Goal: Information Seeking & Learning: Check status

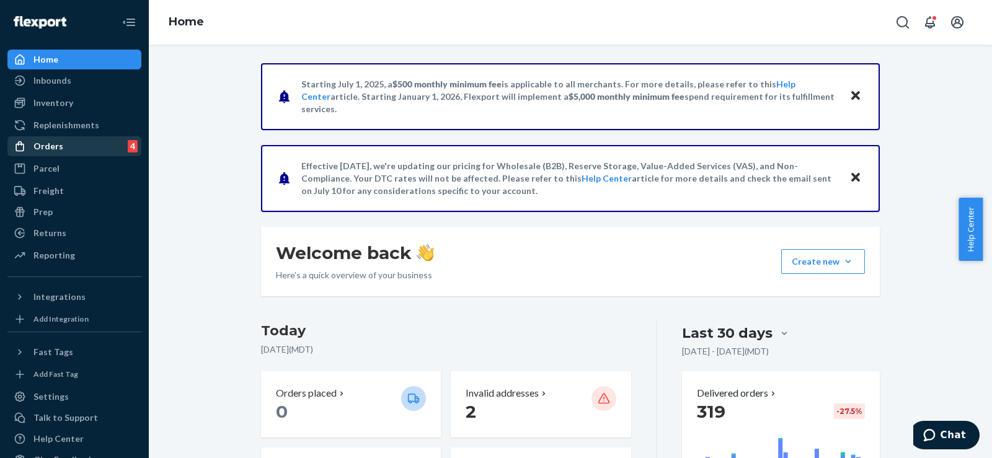
click at [44, 146] on div "Orders" at bounding box center [48, 146] width 30 height 12
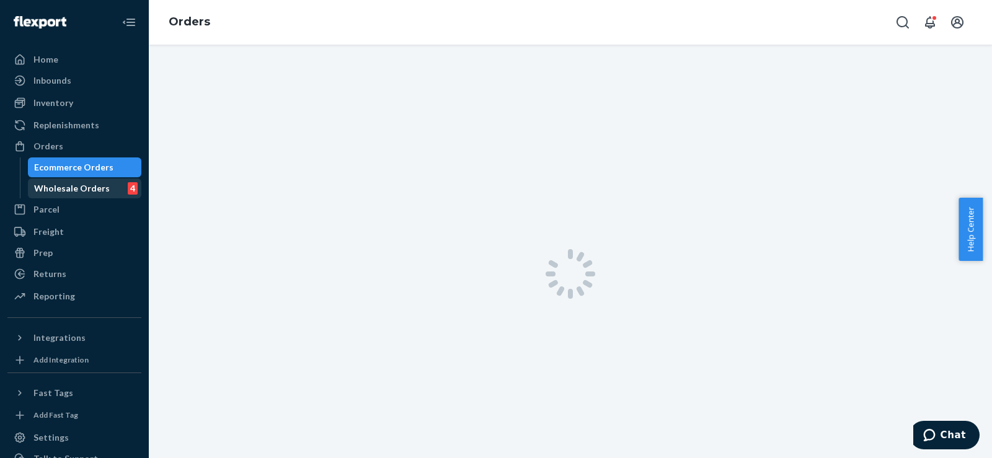
click at [61, 188] on div "Wholesale Orders" at bounding box center [72, 188] width 76 height 12
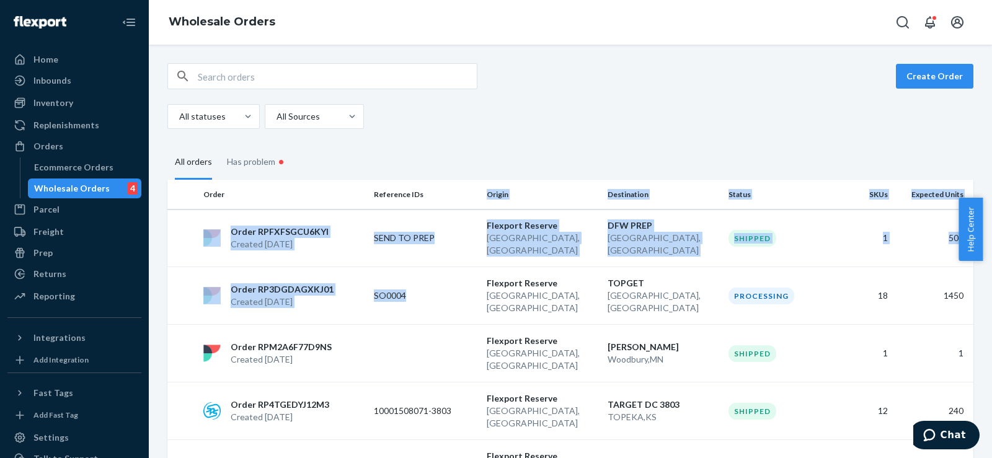
drag, startPoint x: 450, startPoint y: 267, endPoint x: 464, endPoint y: 203, distance: 65.3
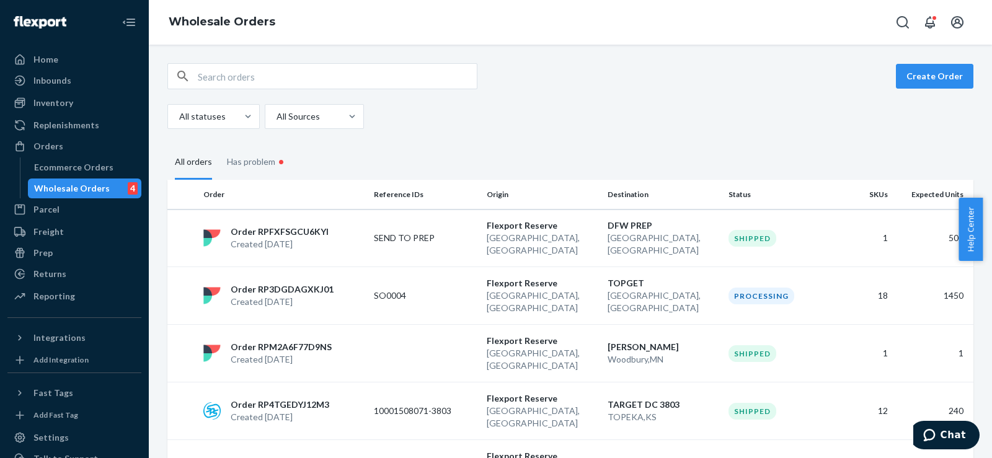
click at [579, 127] on div "All statuses All Sources" at bounding box center [565, 116] width 797 height 25
click at [62, 104] on div "Inventory" at bounding box center [53, 103] width 40 height 12
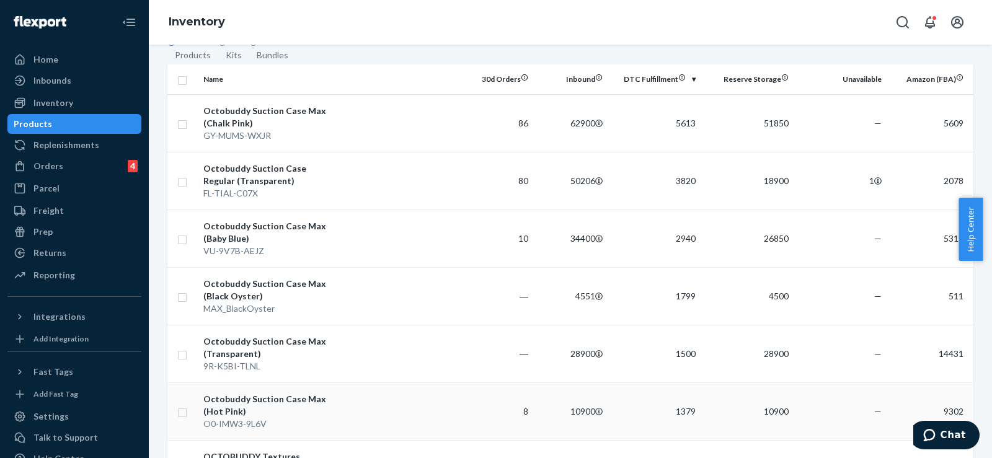
scroll to position [42, 0]
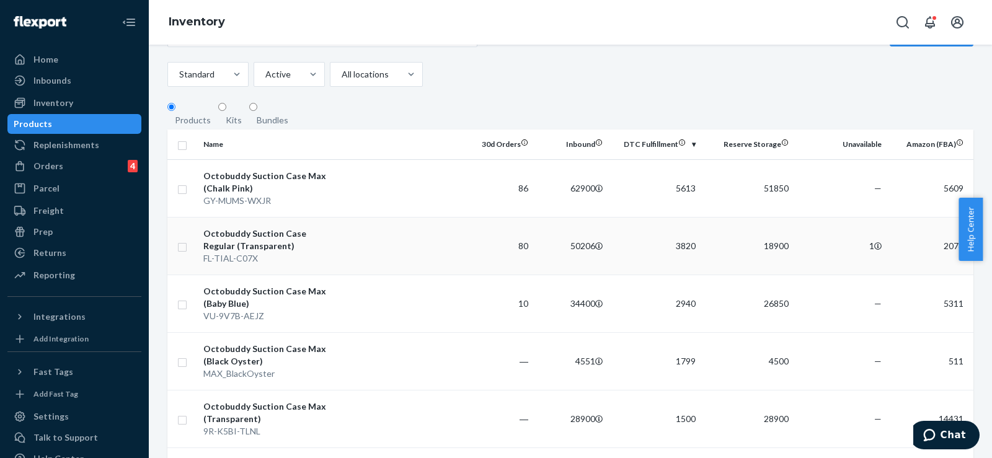
click at [270, 252] on div "Octobuddy Suction Case Regular (Transparent)" at bounding box center [268, 240] width 130 height 25
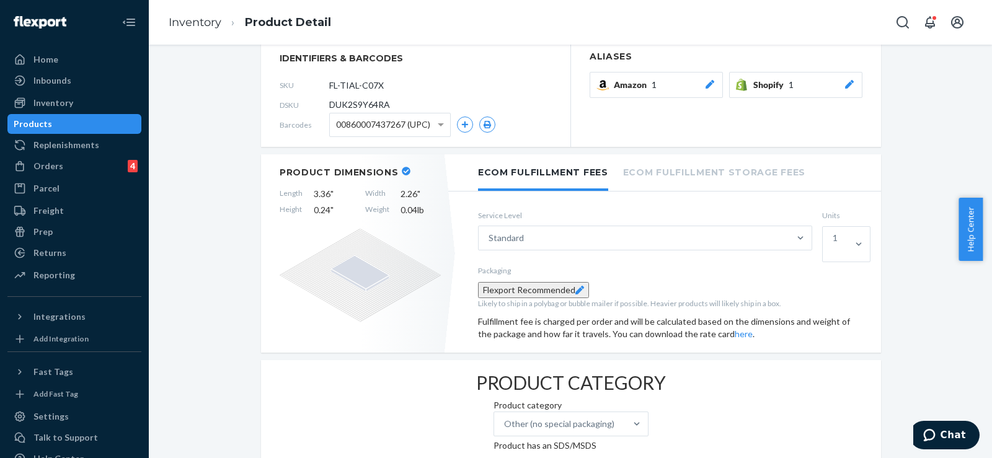
scroll to position [30, 0]
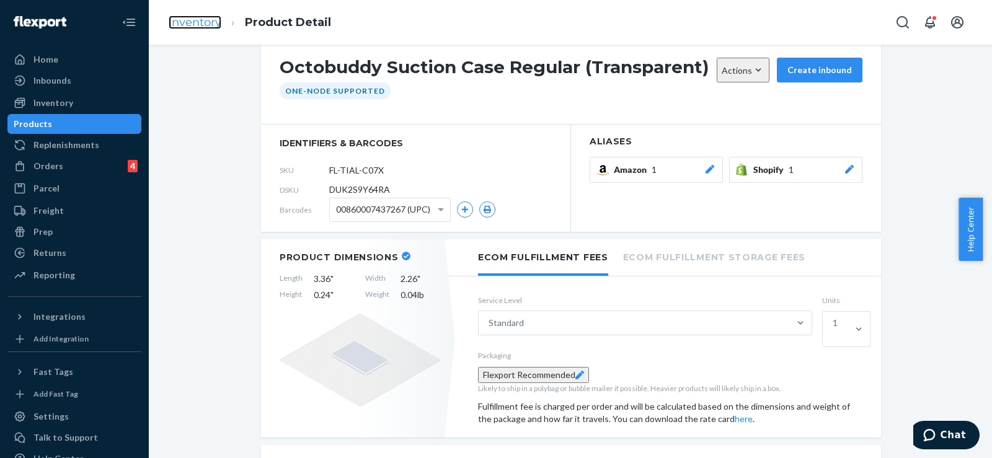
click at [199, 20] on link "Inventory" at bounding box center [195, 23] width 53 height 14
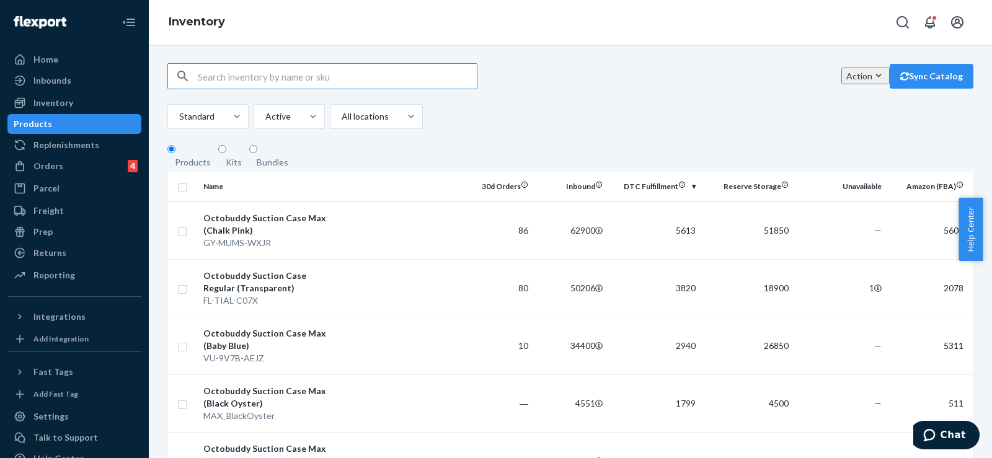
click at [231, 166] on div "Kits" at bounding box center [234, 162] width 16 height 12
click at [226, 153] on input "Kits" at bounding box center [222, 149] width 8 height 8
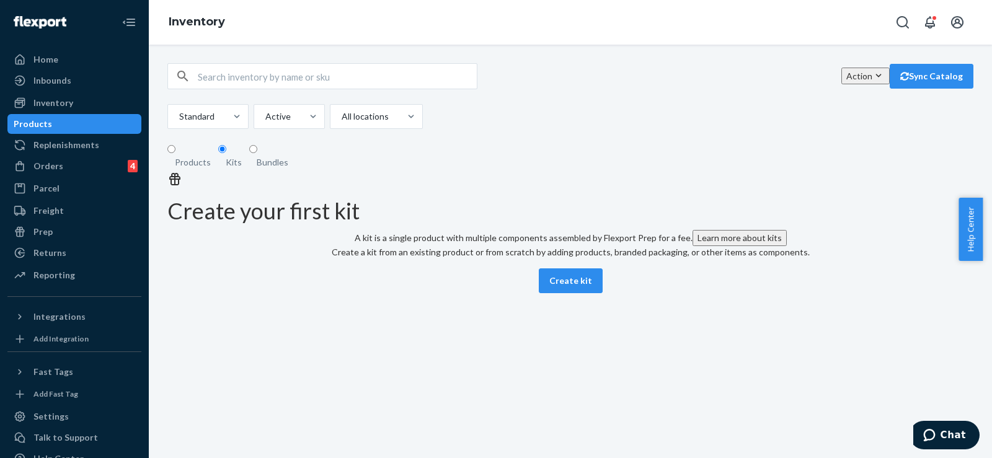
click at [279, 163] on div "Bundles" at bounding box center [273, 162] width 32 height 12
click at [257, 153] on input "Bundles" at bounding box center [253, 149] width 8 height 8
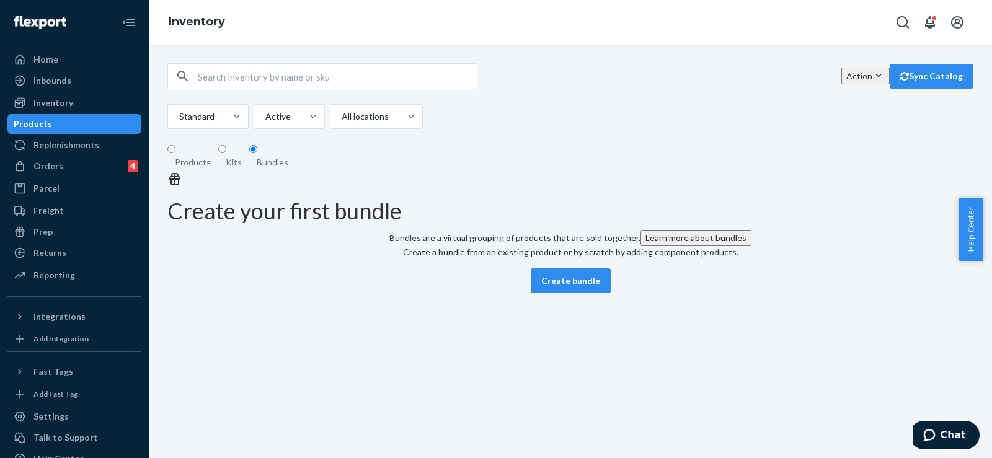
click at [198, 165] on div "Products" at bounding box center [193, 162] width 36 height 12
click at [175, 153] on input "Products" at bounding box center [171, 149] width 8 height 8
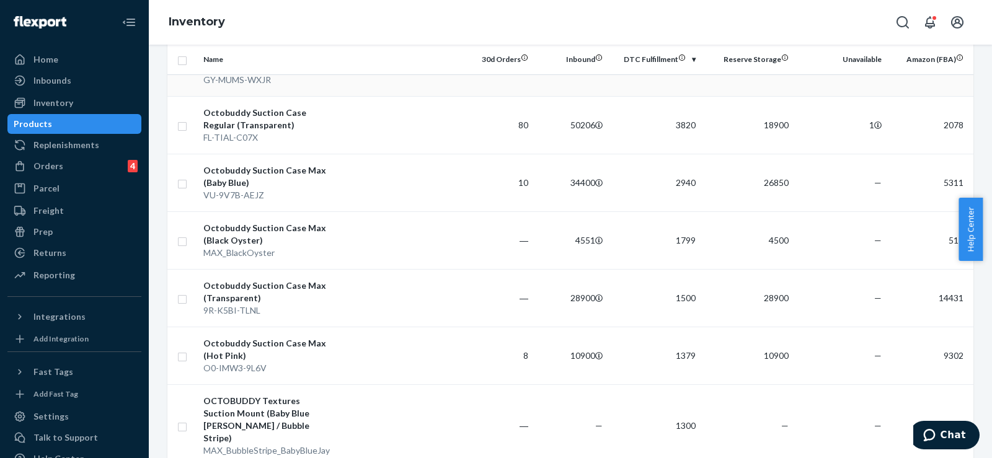
scroll to position [162, 0]
click at [275, 304] on div "Octobuddy Suction Case Max (Transparent)" at bounding box center [268, 292] width 130 height 25
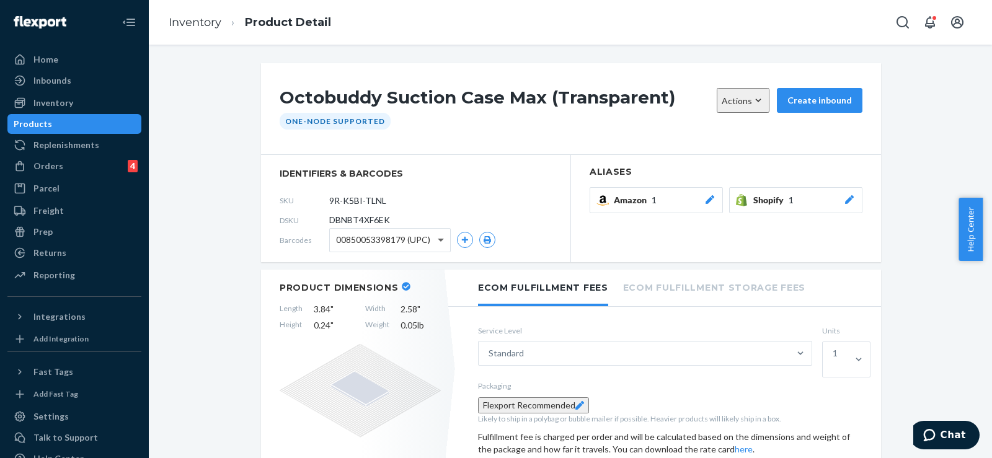
click at [438, 240] on span at bounding box center [441, 241] width 6 height 4
click at [468, 204] on div "SKU 9R-K5BI-TLNL" at bounding box center [416, 200] width 272 height 20
click at [198, 20] on link "Inventory" at bounding box center [195, 23] width 53 height 14
